Goal: Task Accomplishment & Management: Complete application form

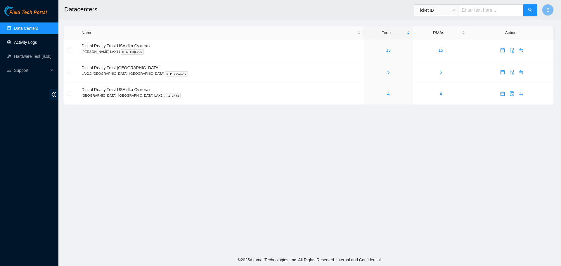
click at [36, 40] on link "Activity Logs" at bounding box center [25, 42] width 23 height 5
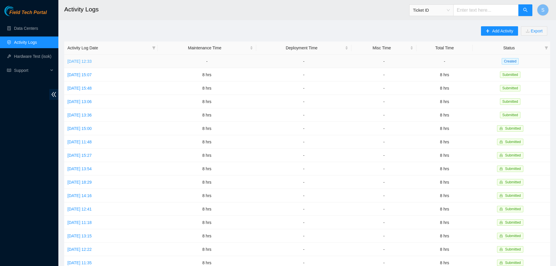
click at [92, 62] on link "[DATE] 12:33" at bounding box center [79, 61] width 24 height 5
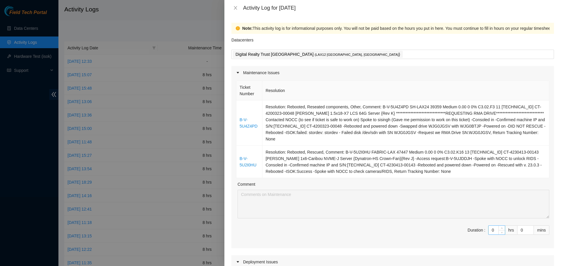
click at [279, 226] on input "0" at bounding box center [496, 230] width 16 height 9
type input "1"
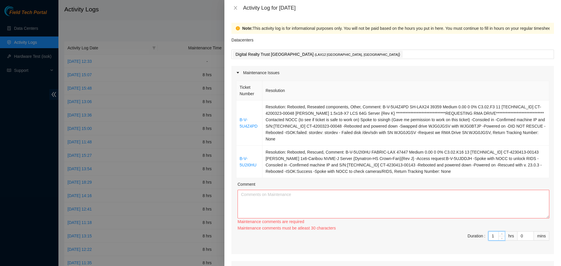
type input "1"
click at [279, 190] on textarea "Comment" at bounding box center [392, 204] width 311 height 29
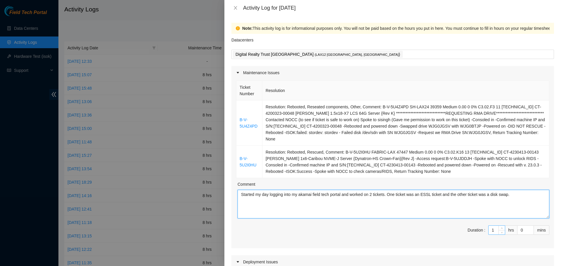
type textarea "Started my day logging into my akamai field tech portal and worked on 2 tickets…"
click at [279, 226] on input "1" at bounding box center [496, 230] width 16 height 9
type input "0"
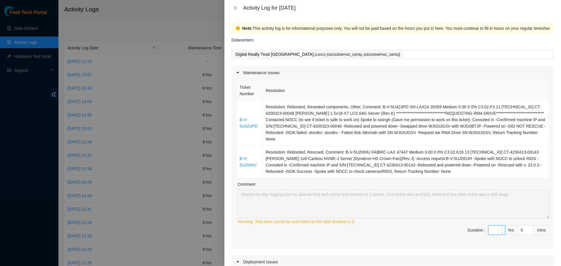
type input "8"
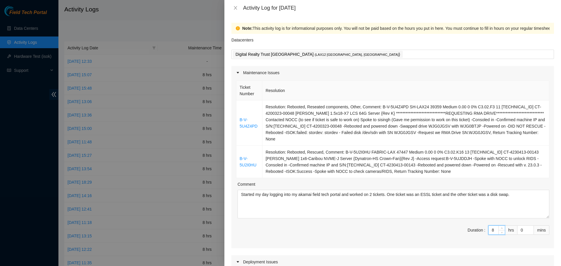
type input "8"
click at [279, 226] on span "Duration : 8 hrs 0 mins" at bounding box center [392, 233] width 313 height 16
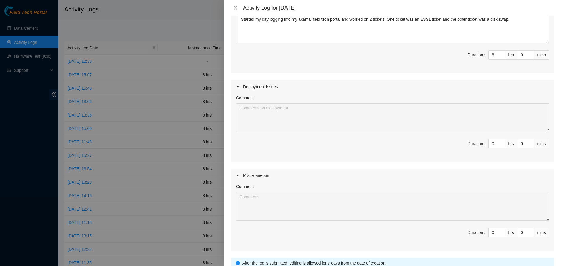
scroll to position [217, 0]
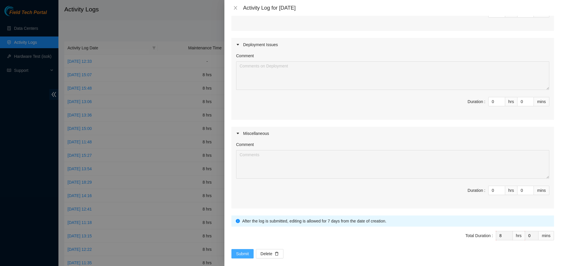
click at [241, 250] on button "Submit" at bounding box center [242, 253] width 22 height 9
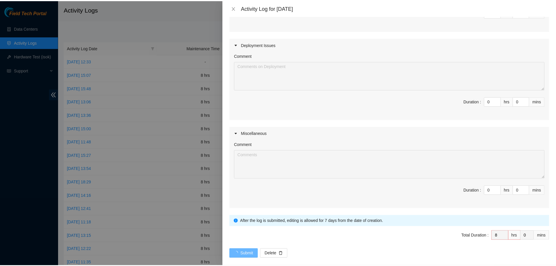
scroll to position [0, 0]
